Goal: Use online tool/utility: Use online tool/utility

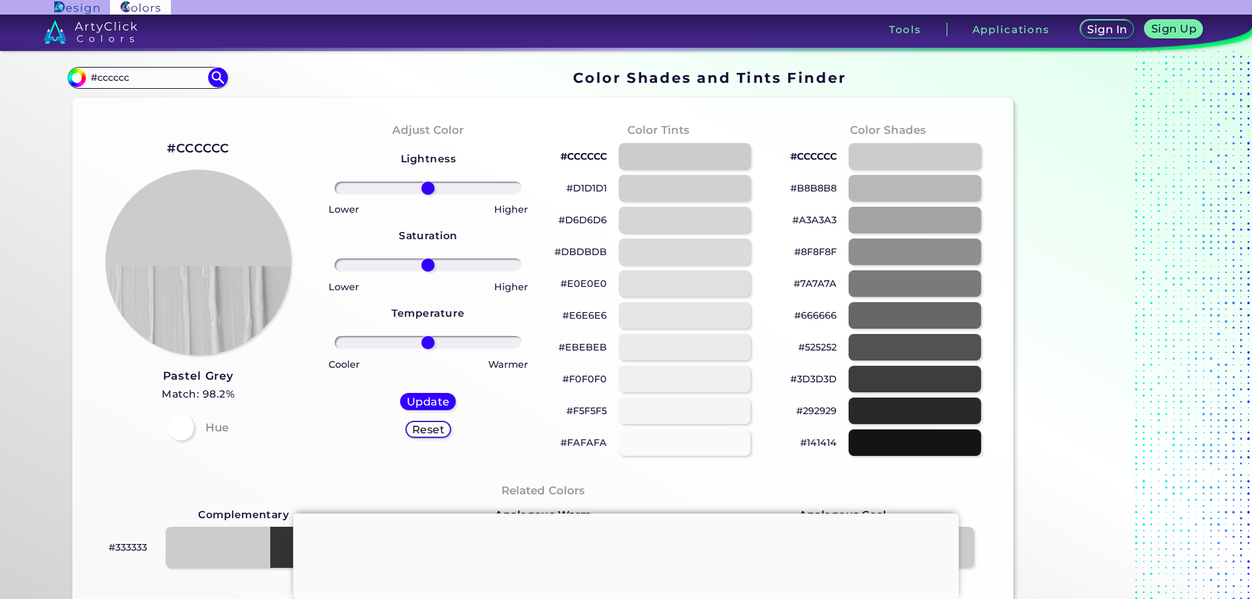
click at [30, 70] on div "Color Shades Finder #cccccc #cccccc Acadia ◉ Acid Green ◉ Aero Blue ◉ Alabaster…" at bounding box center [626, 543] width 1192 height 985
type input "#685BC7"
type input "#685bc7"
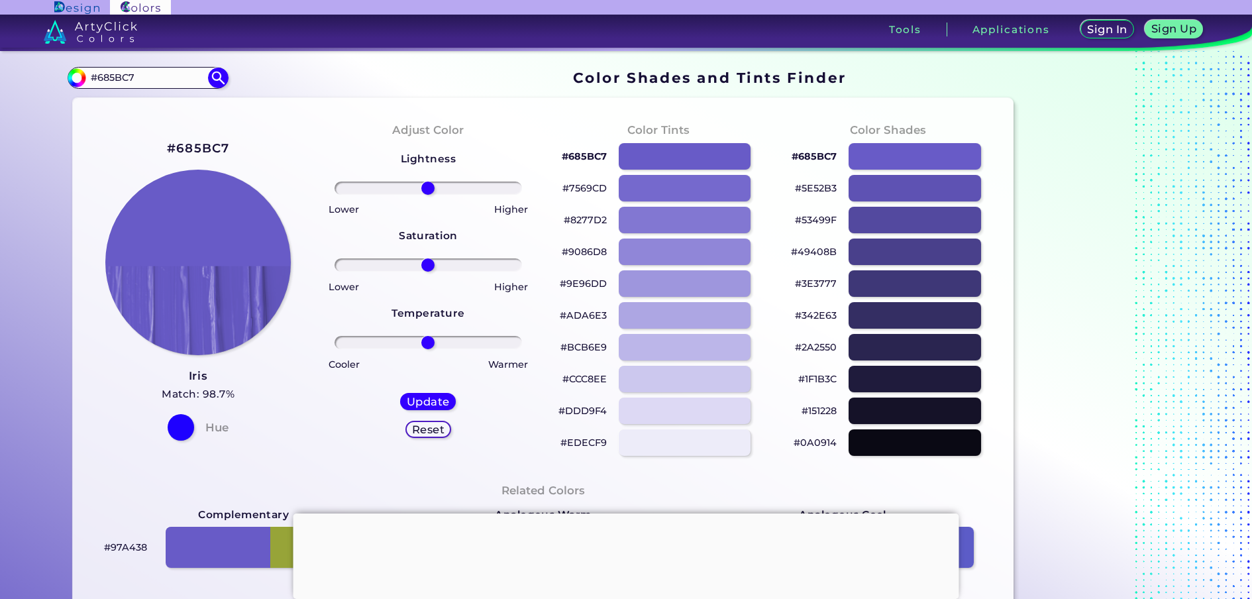
click at [616, 513] on div at bounding box center [626, 513] width 666 height 0
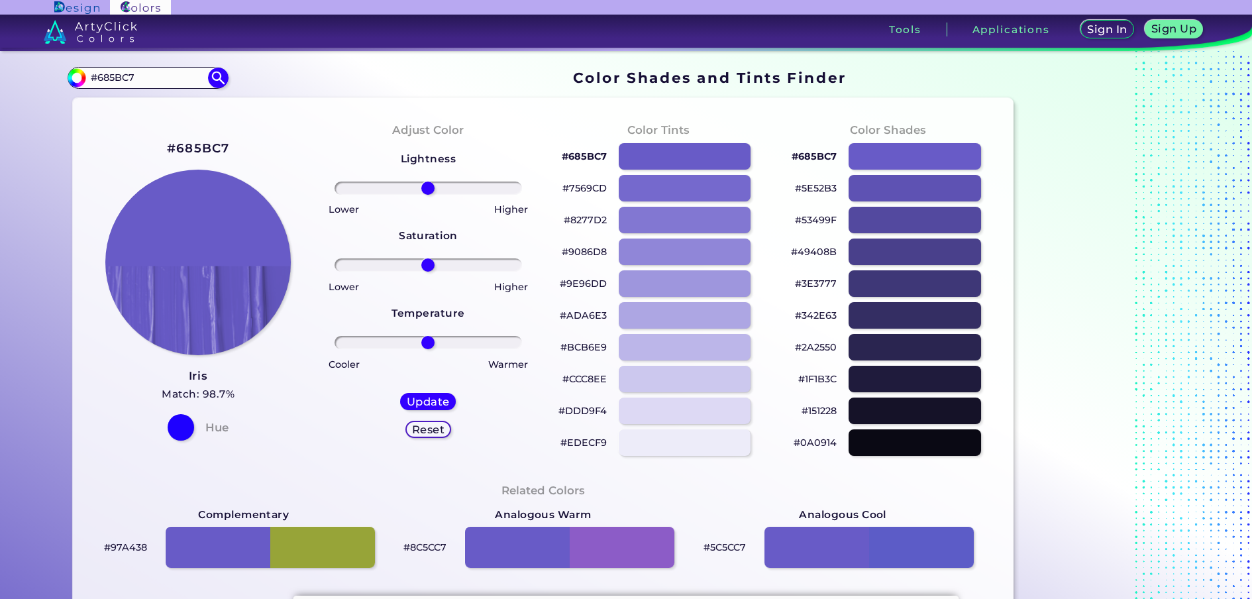
drag, startPoint x: 142, startPoint y: 83, endPoint x: 46, endPoint y: 80, distance: 96.7
click at [46, 80] on div "Color Shades Finder #685bc7 #685BC7 Acadia ◉ Acid Green ◉ Aero Blue ◉ Alabaster…" at bounding box center [626, 543] width 1192 height 985
paste input "5B7A"
type input "#5B7AC7"
type input "#5b7ac7"
